Goal: Task Accomplishment & Management: Complete application form

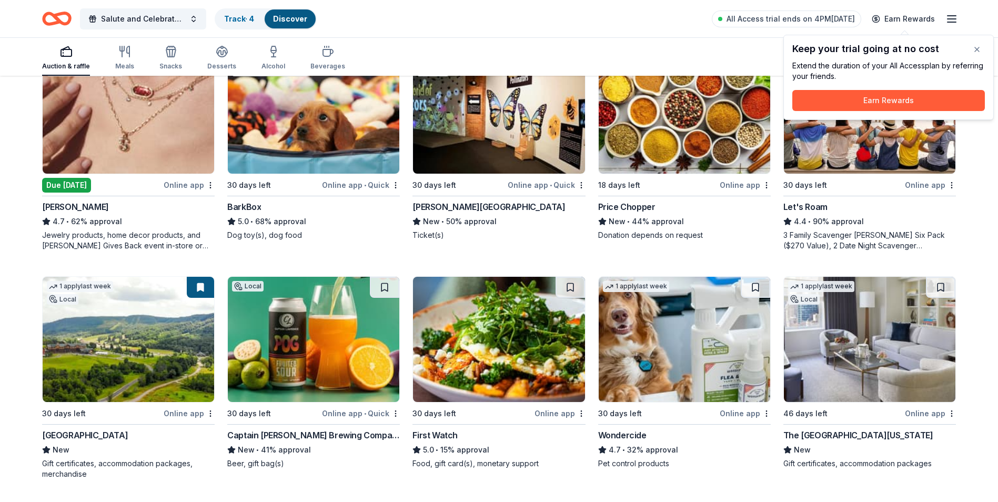
scroll to position [603, 0]
click at [844, 434] on div "The [GEOGRAPHIC_DATA][US_STATE]" at bounding box center [858, 434] width 150 height 13
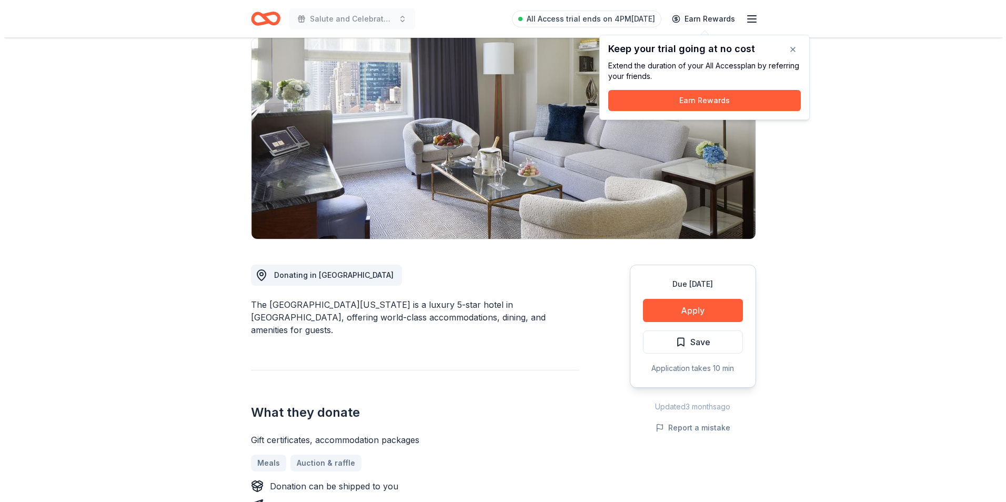
scroll to position [105, 0]
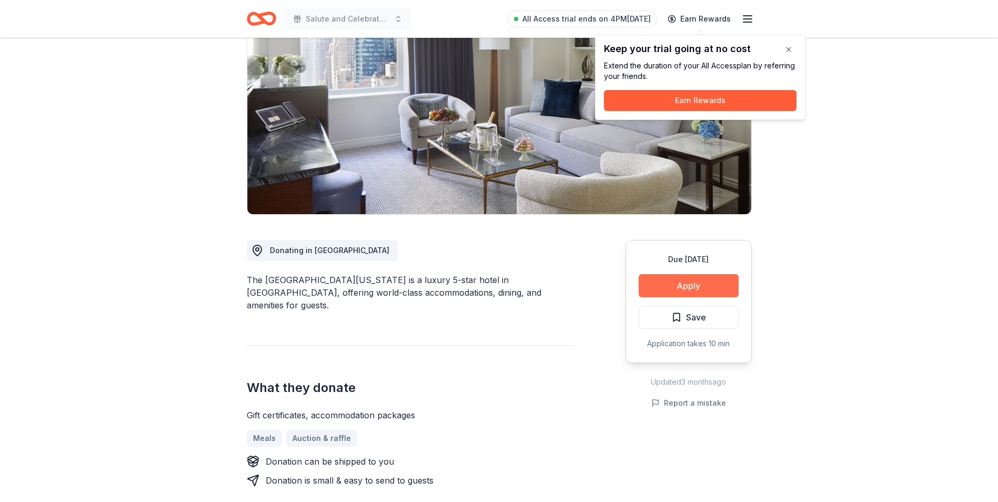
click at [692, 287] on button "Apply" at bounding box center [689, 285] width 100 height 23
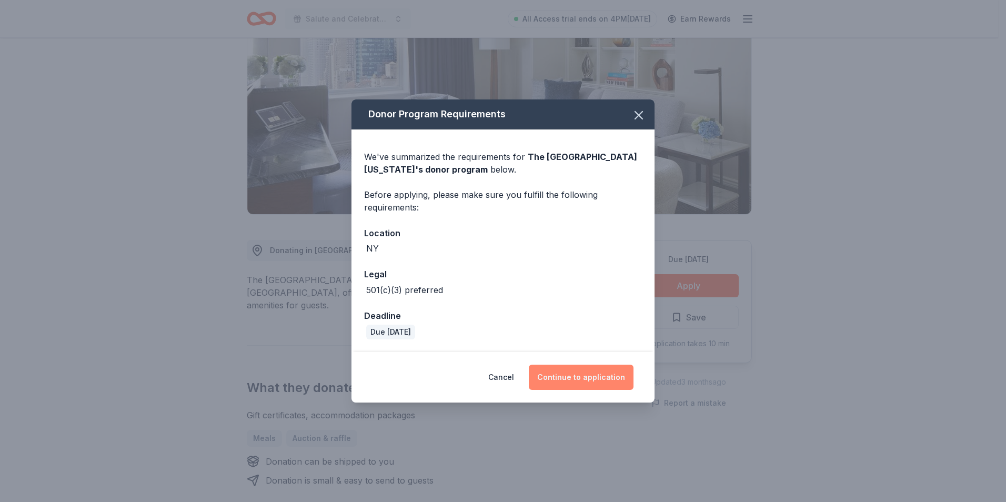
click at [587, 375] on button "Continue to application" at bounding box center [581, 377] width 105 height 25
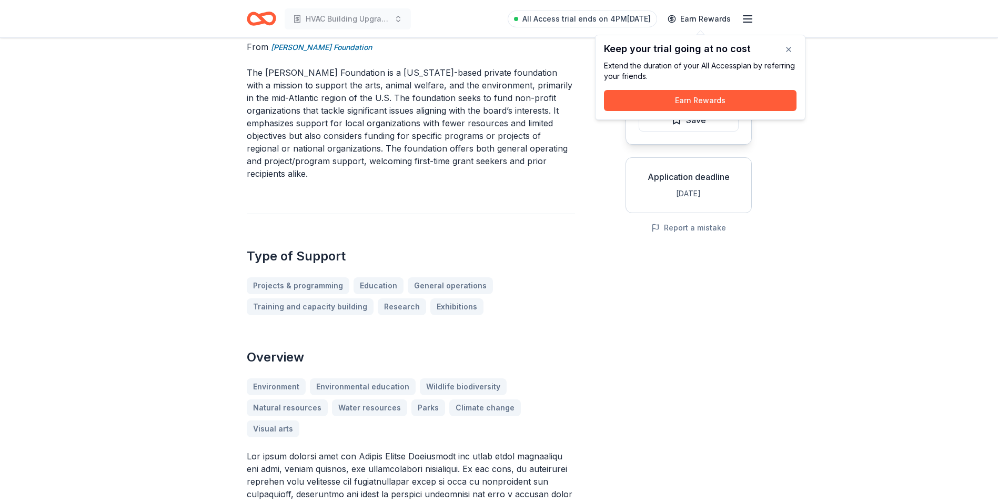
scroll to position [158, 0]
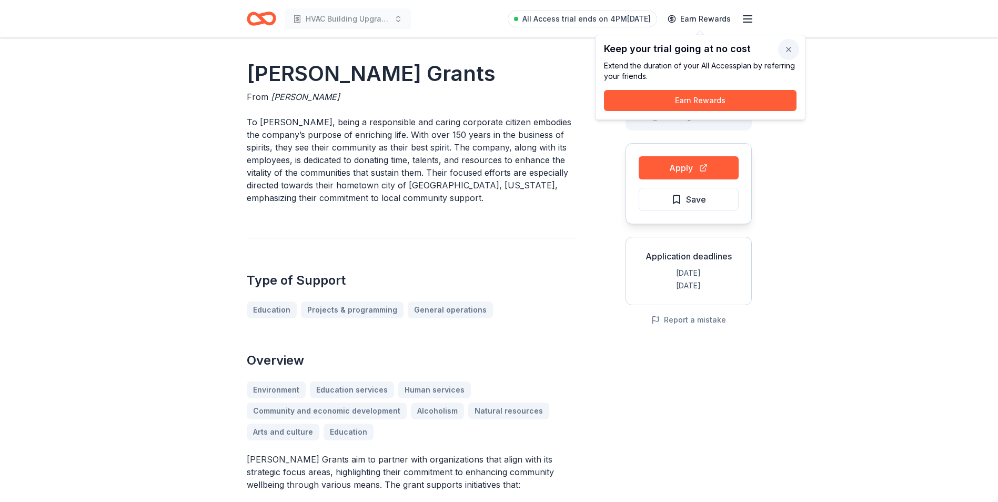
click at [786, 47] on button "button" at bounding box center [788, 49] width 21 height 21
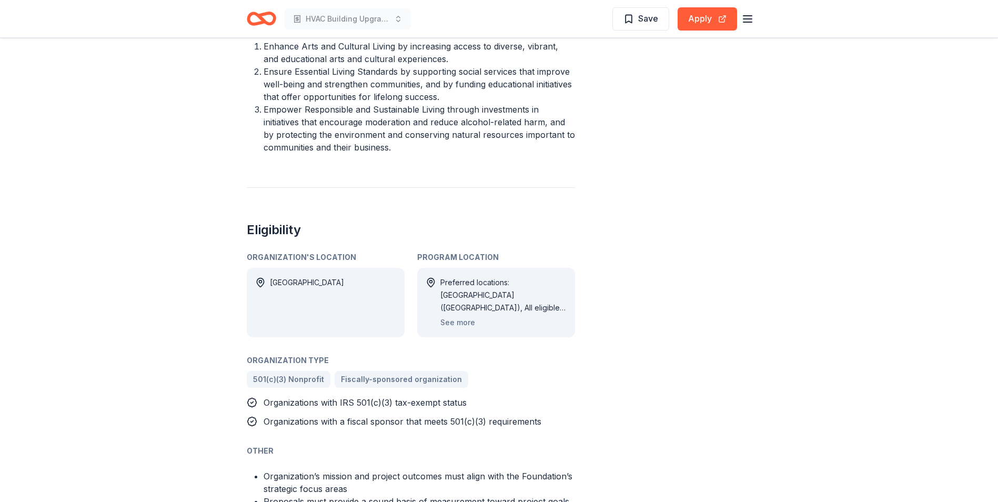
scroll to position [474, 0]
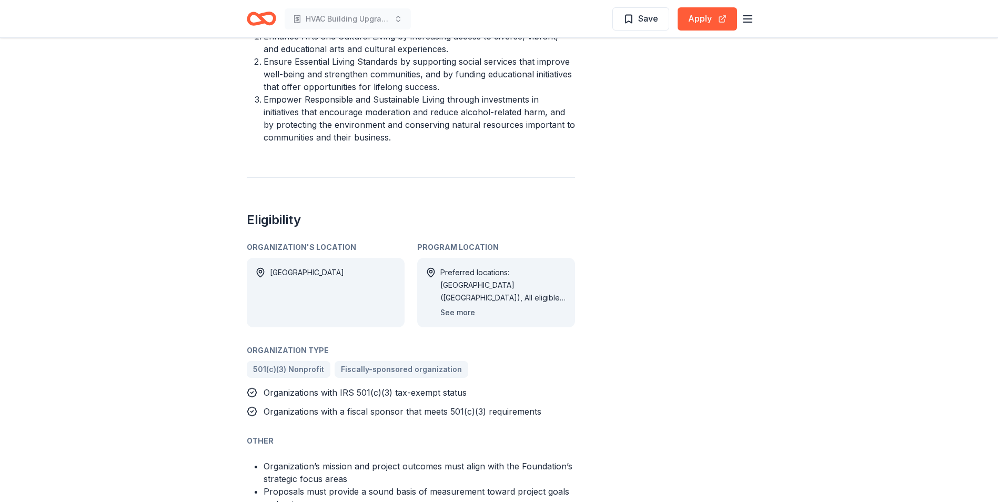
click at [460, 310] on button "See more" at bounding box center [457, 312] width 35 height 13
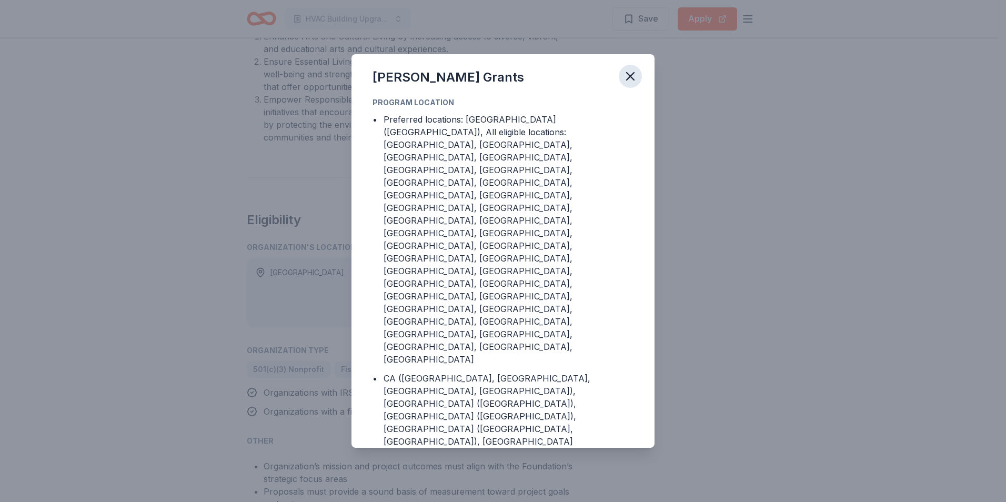
click at [631, 80] on icon "button" at bounding box center [630, 76] width 7 height 7
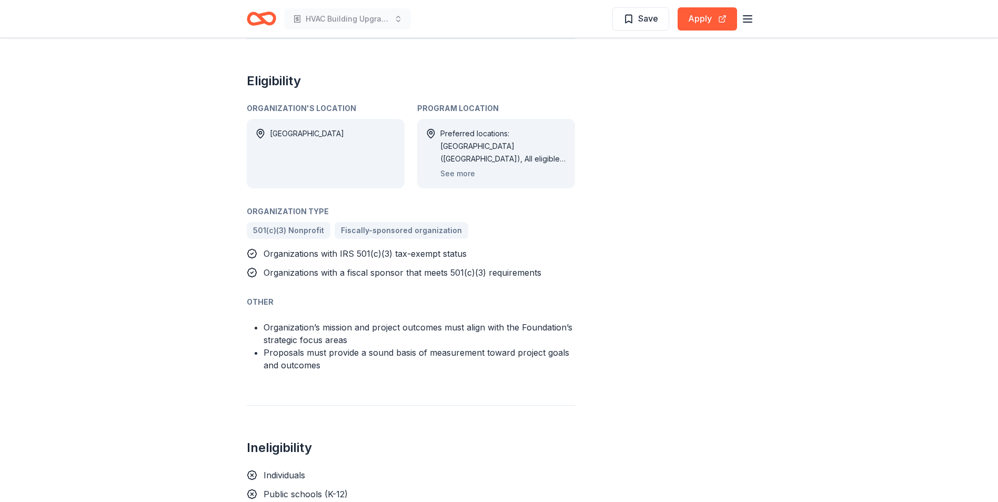
scroll to position [737, 0]
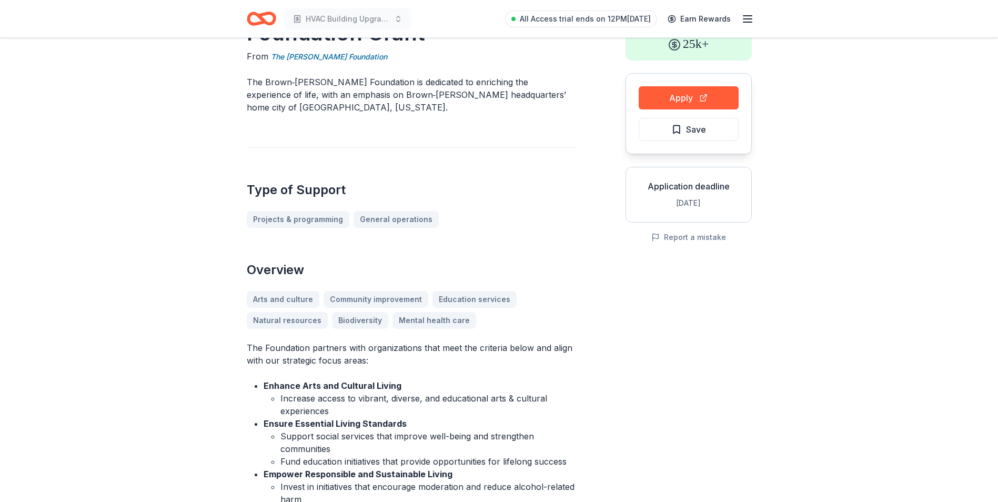
scroll to position [53, 0]
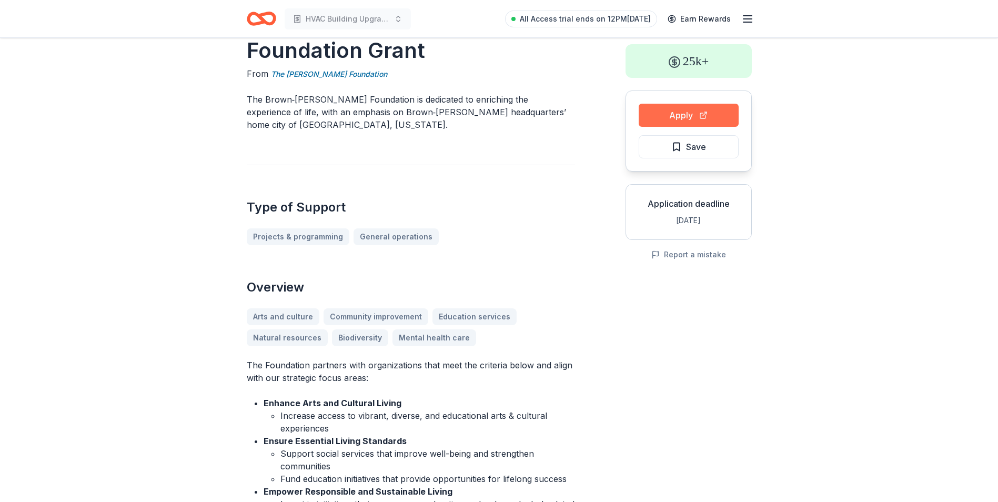
click at [677, 115] on button "Apply" at bounding box center [689, 115] width 100 height 23
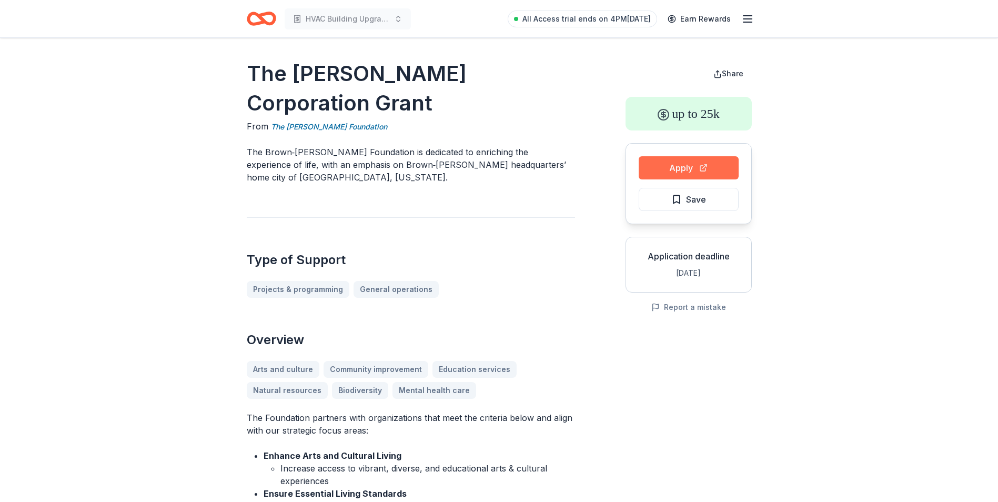
click at [674, 166] on button "Apply" at bounding box center [689, 167] width 100 height 23
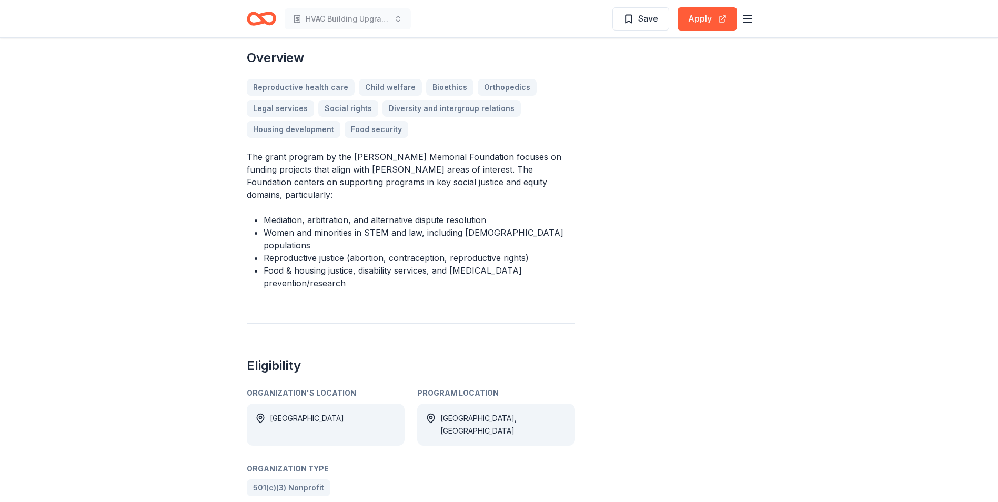
scroll to position [263, 0]
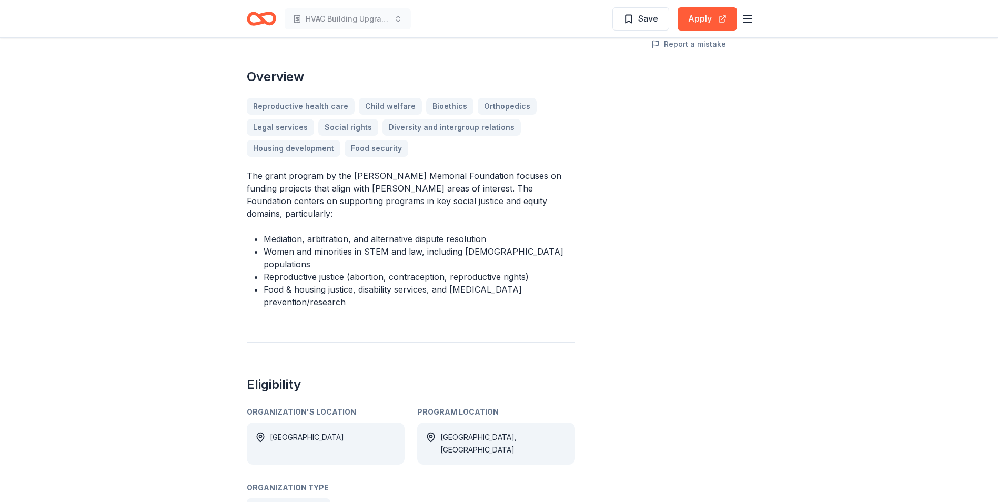
drag, startPoint x: 559, startPoint y: 282, endPoint x: 278, endPoint y: 188, distance: 296.3
click at [278, 188] on div "[PERSON_NAME] Memorial Foundation Grant From [PERSON_NAME] Memorial Foundation …" at bounding box center [499, 308] width 505 height 1025
click at [567, 283] on li "Food & housing justice, disability services, and [MEDICAL_DATA] prevention/rese…" at bounding box center [419, 295] width 311 height 25
drag, startPoint x: 246, startPoint y: 174, endPoint x: 445, endPoint y: 301, distance: 236.0
click at [507, 295] on div "[PERSON_NAME] Memorial Foundation Grant From [PERSON_NAME] Memorial Foundation …" at bounding box center [411, 308] width 328 height 1025
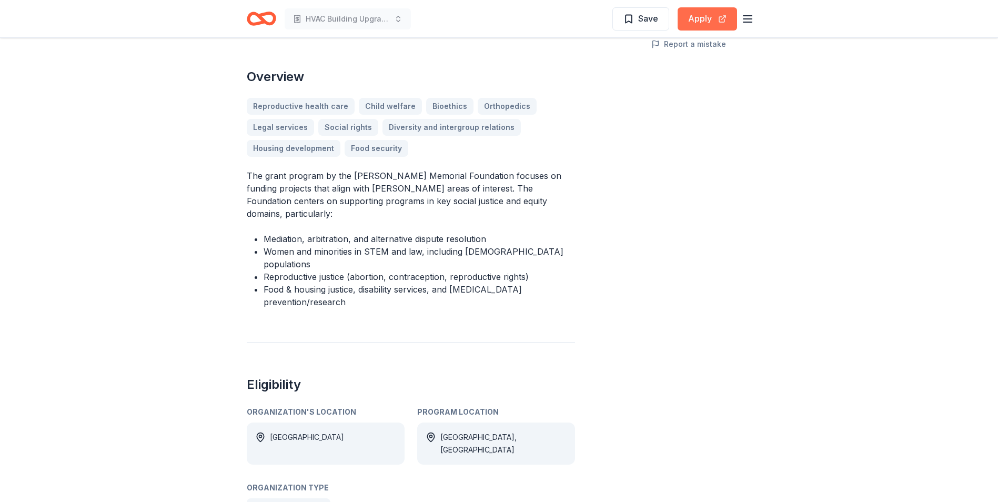
click at [701, 12] on button "Apply" at bounding box center [707, 18] width 59 height 23
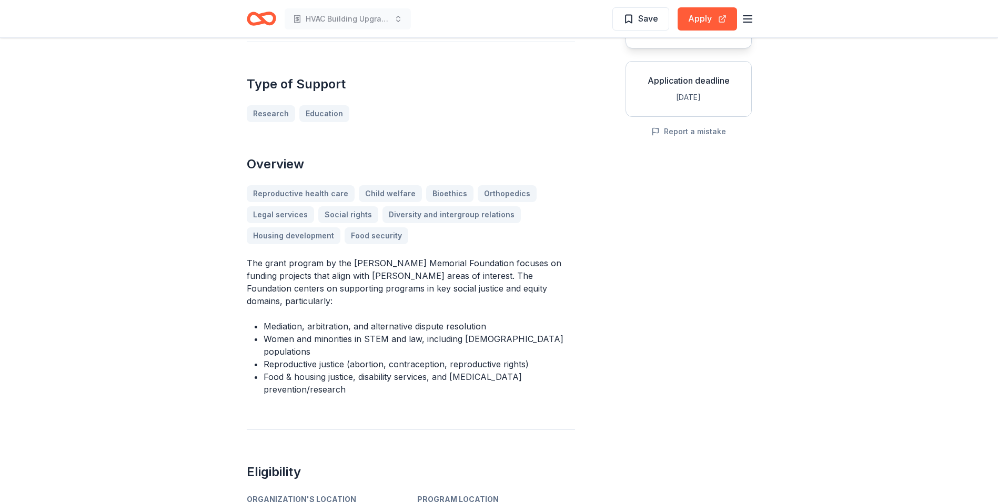
scroll to position [158, 0]
